Goal: Transaction & Acquisition: Purchase product/service

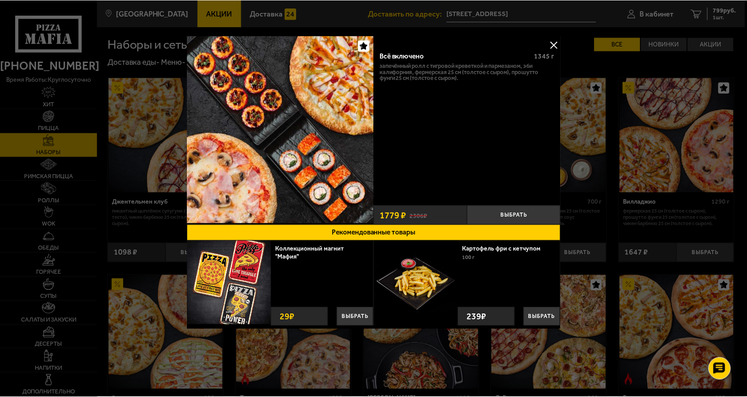
scroll to position [594, 0]
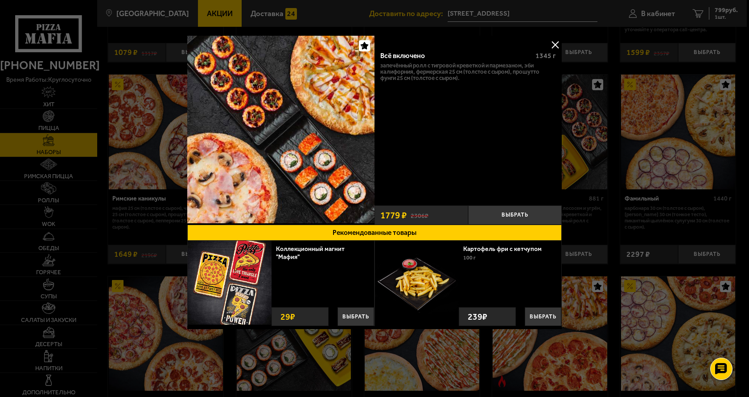
click at [35, 140] on div at bounding box center [374, 198] width 749 height 397
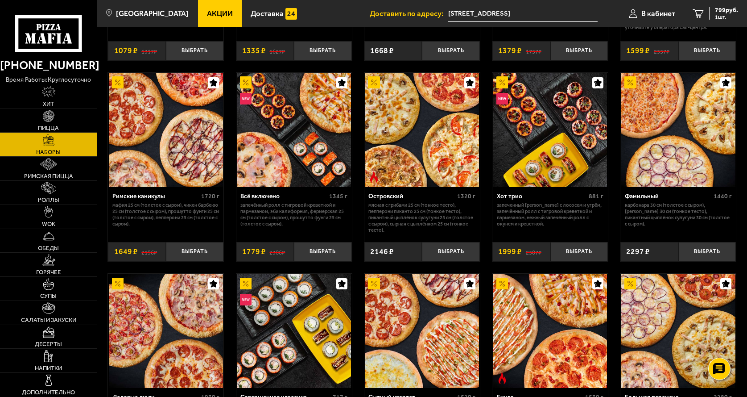
click at [48, 139] on img at bounding box center [49, 140] width 12 height 12
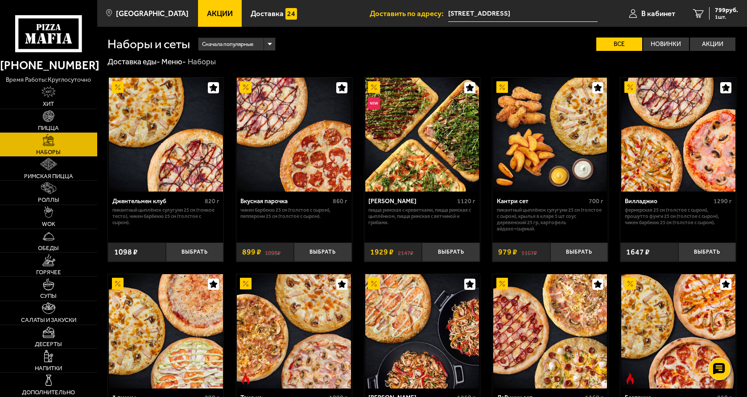
scroll to position [594, 0]
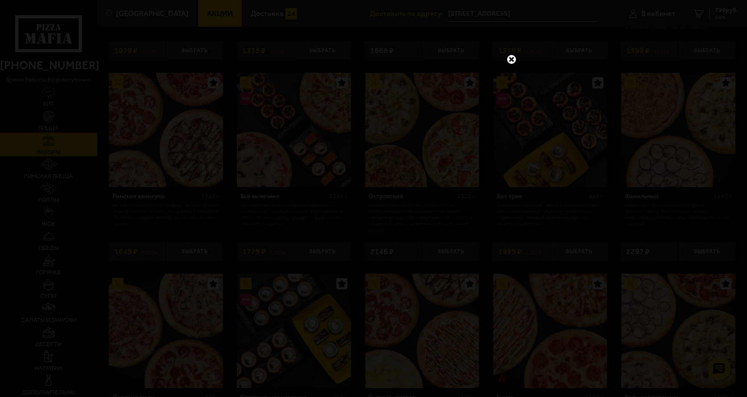
click at [510, 55] on link at bounding box center [512, 60] width 12 height 12
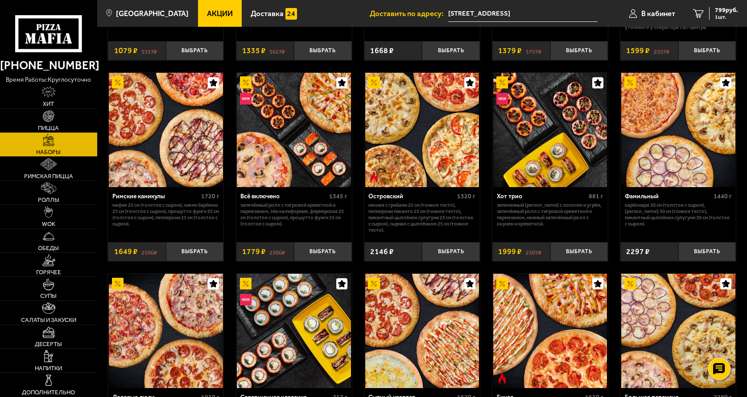
click at [430, 225] on p "Мясная с грибами 25 см (тонкое тесто), Пепперони Пиканто 25 см (тонкое тесто), …" at bounding box center [421, 217] width 107 height 31
click at [418, 219] on p "Мясная с грибами 25 см (тонкое тесто), Пепперони Пиканто 25 см (тонкое тесто), …" at bounding box center [421, 217] width 107 height 31
click at [440, 217] on p "Мясная с грибами 25 см (тонкое тесто), Пепперони Пиканто 25 см (тонкое тесто), …" at bounding box center [421, 217] width 107 height 31
drag, startPoint x: 389, startPoint y: 237, endPoint x: 367, endPoint y: 207, distance: 37.6
click at [367, 207] on div "Островский 1320 г Мясная с грибами 25 см (тонкое тесто), Пепперони Пиканто 25 с…" at bounding box center [422, 212] width 116 height 50
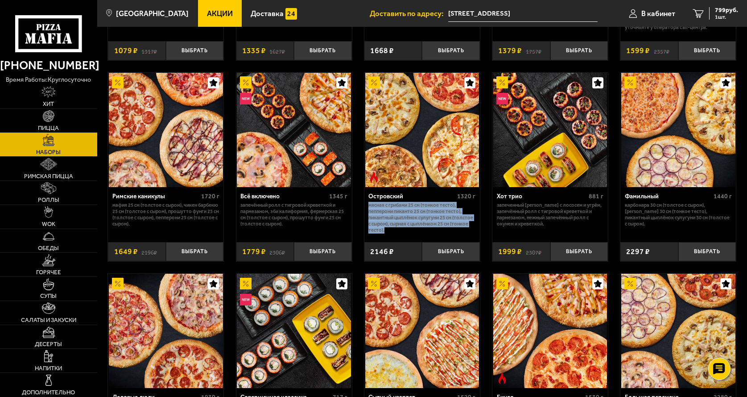
copy p "Мясная с грибами 25 см (тонкое тесто), Пепперони Пиканто 25 см (тонкое тесто), …"
